Goal: Task Accomplishment & Management: Use online tool/utility

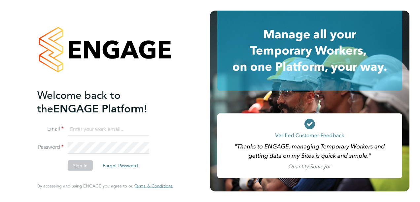
type input "[PERSON_NAME][EMAIL_ADDRESS][PERSON_NAME][DOMAIN_NAME]"
click at [79, 166] on button "Sign In" at bounding box center [80, 165] width 25 height 11
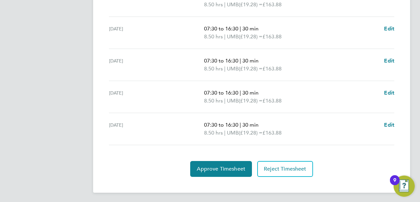
scroll to position [231, 0]
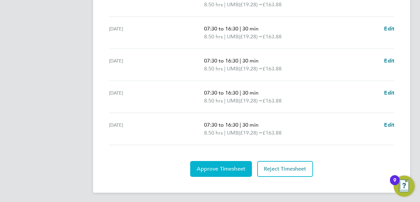
click at [223, 166] on span "Approve Timesheet" at bounding box center [221, 169] width 49 height 7
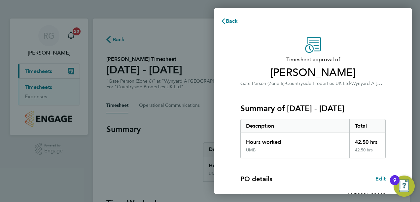
scroll to position [95, 0]
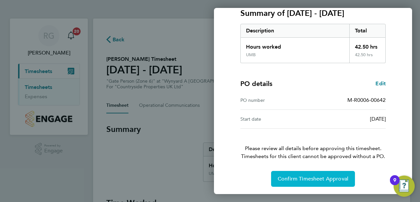
click at [310, 177] on span "Confirm Timesheet Approval" at bounding box center [313, 179] width 71 height 7
